Goal: Find specific page/section: Find specific page/section

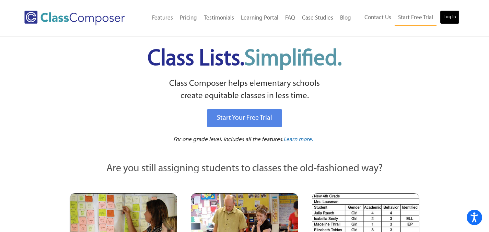
click at [443, 16] on link "Log In" at bounding box center [450, 17] width 20 height 14
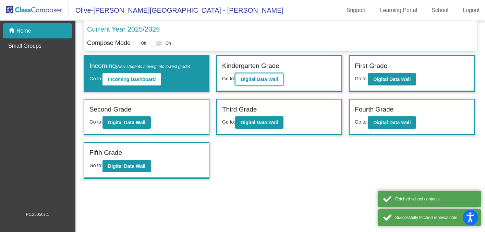
click at [278, 78] on b "Digital Data Wall" at bounding box center [259, 79] width 37 height 5
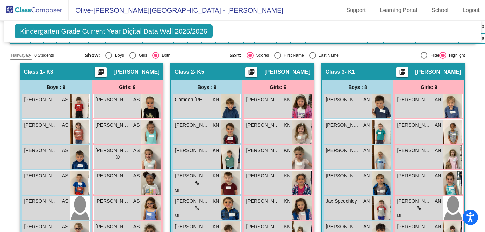
scroll to position [175, 0]
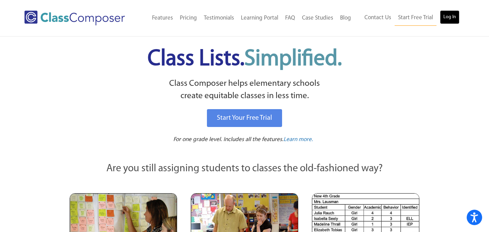
click at [456, 18] on link "Log In" at bounding box center [450, 17] width 20 height 14
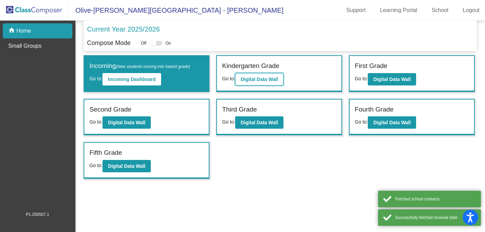
click at [274, 76] on button "Digital Data Wall" at bounding box center [259, 79] width 48 height 12
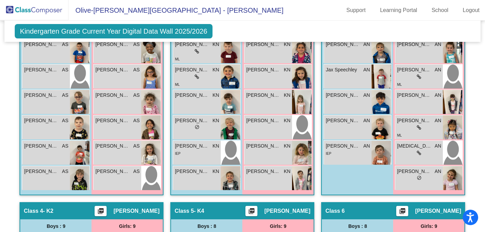
scroll to position [291, 0]
